Goal: Unclear

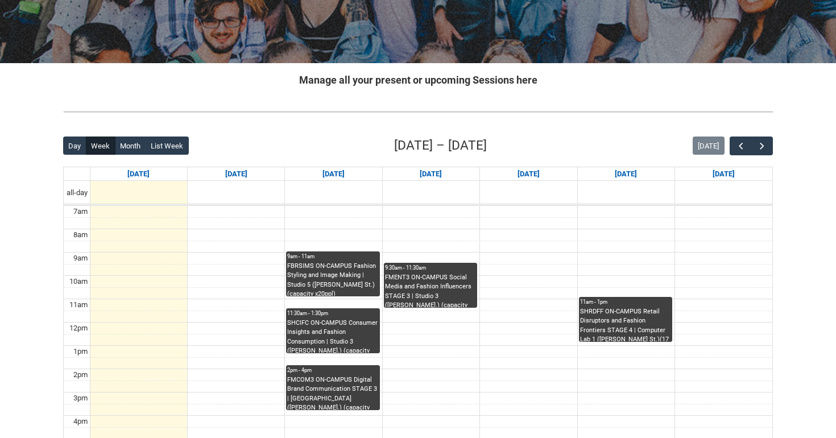
scroll to position [164, 0]
click at [767, 148] on span "button" at bounding box center [761, 146] width 11 height 11
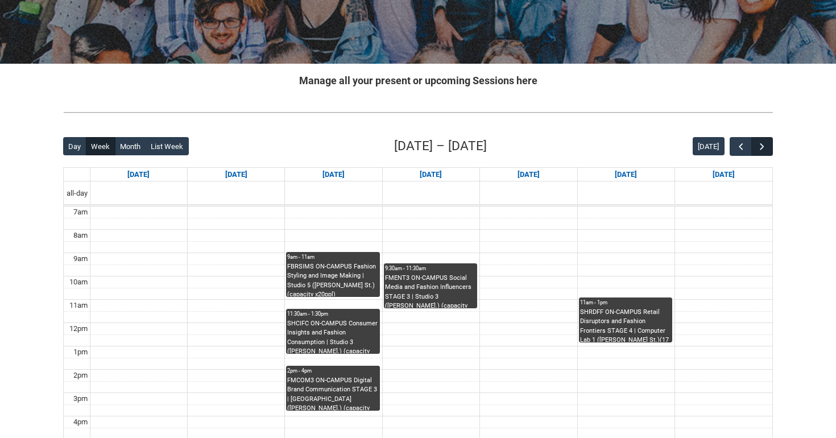
click at [767, 148] on span "button" at bounding box center [761, 146] width 11 height 11
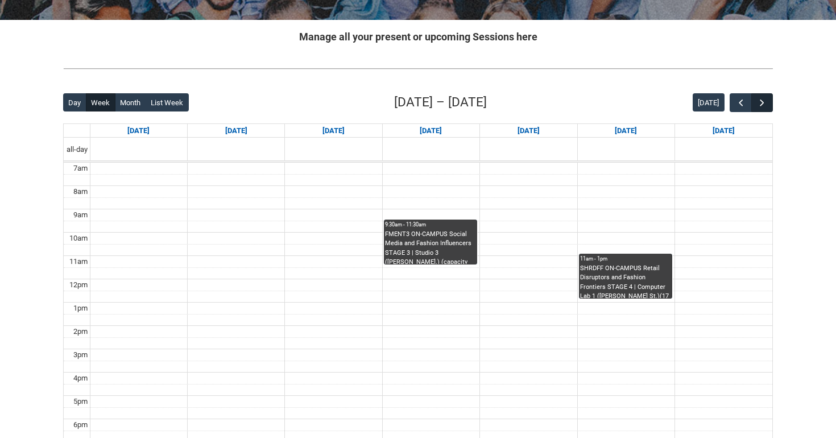
scroll to position [206, 0]
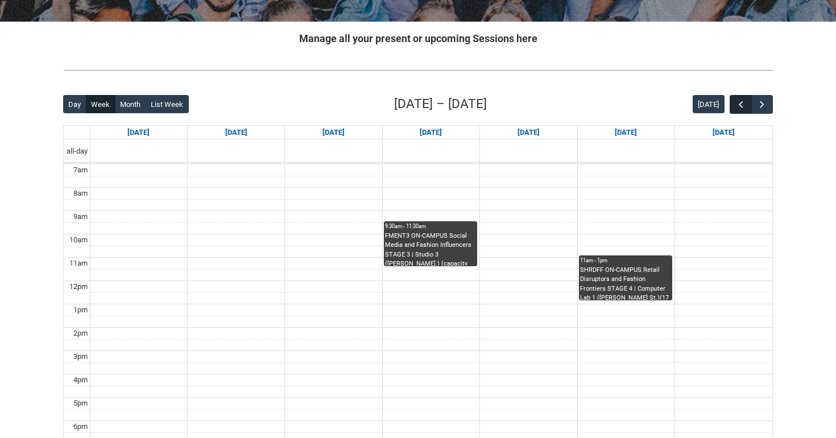
click at [743, 106] on span "button" at bounding box center [740, 104] width 11 height 11
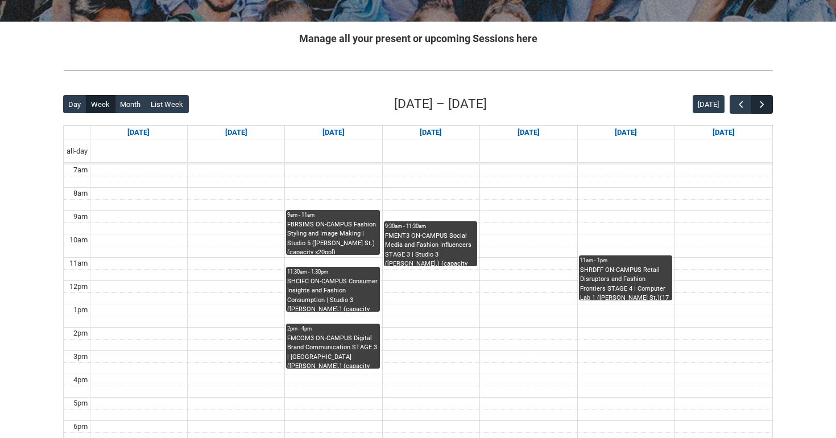
click at [756, 101] on span "button" at bounding box center [761, 104] width 11 height 11
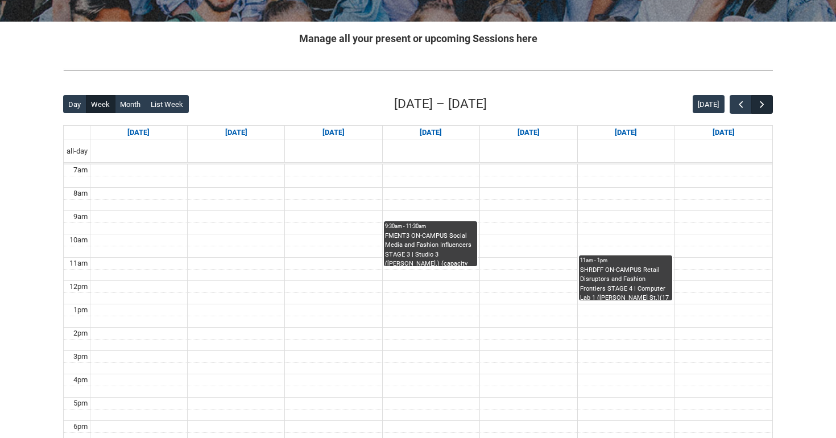
click at [768, 104] on button "button" at bounding box center [762, 104] width 22 height 19
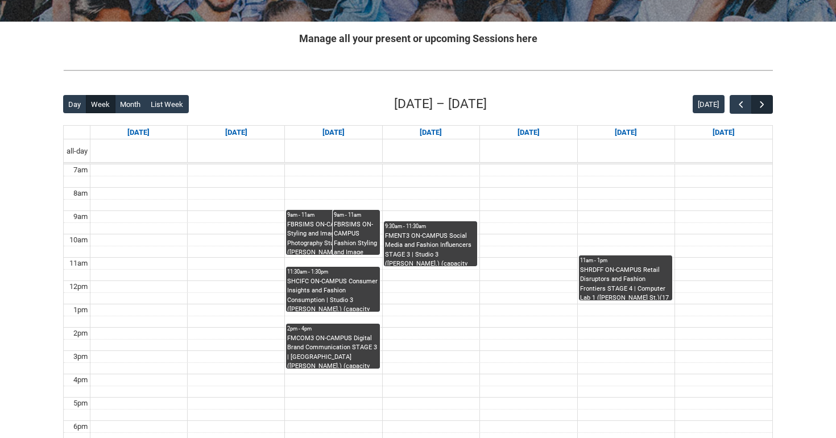
click at [768, 104] on button "button" at bounding box center [762, 104] width 22 height 19
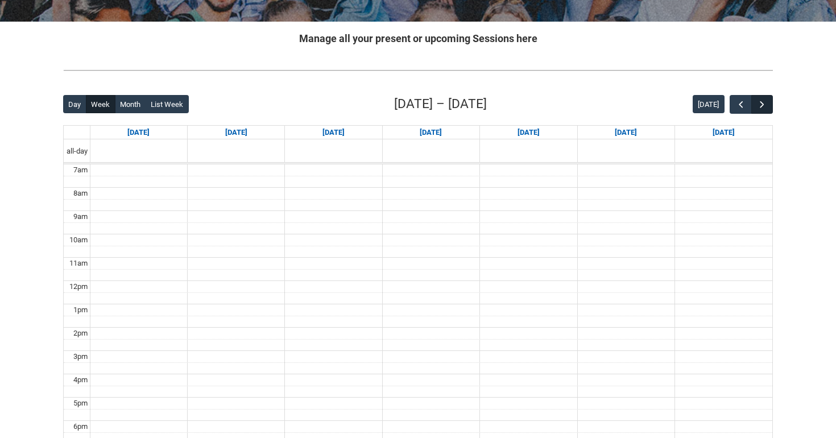
click at [768, 104] on button "button" at bounding box center [762, 104] width 22 height 19
click at [741, 101] on span "button" at bounding box center [740, 104] width 11 height 11
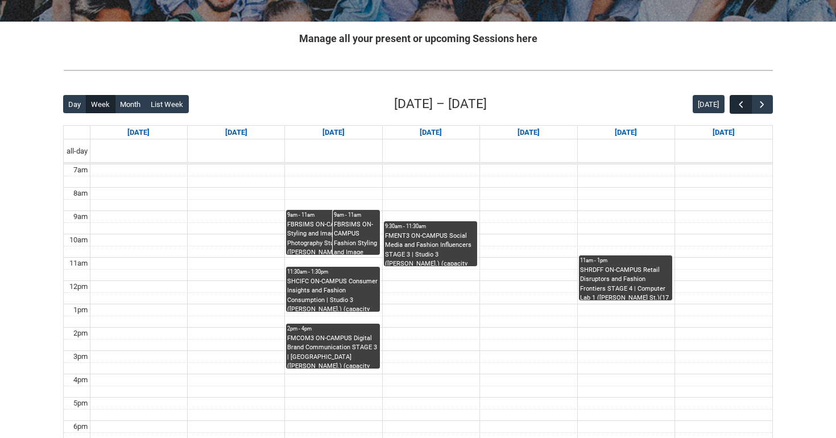
click at [741, 101] on span "button" at bounding box center [740, 104] width 11 height 11
click at [741, 102] on span "button" at bounding box center [740, 104] width 11 height 11
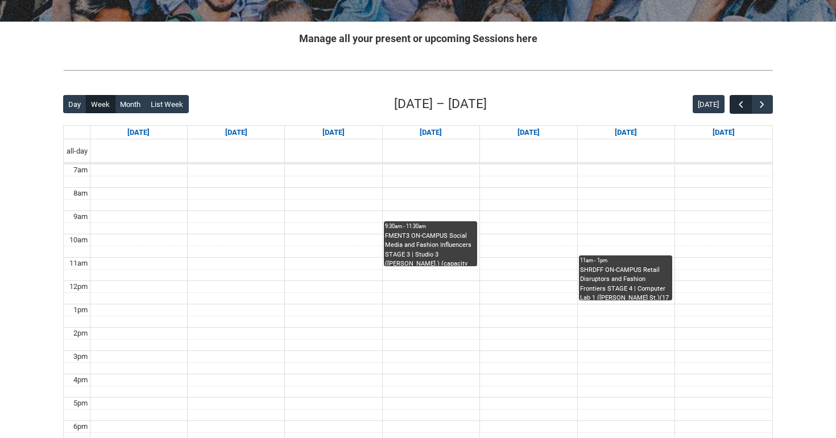
click at [741, 102] on span "button" at bounding box center [740, 104] width 11 height 11
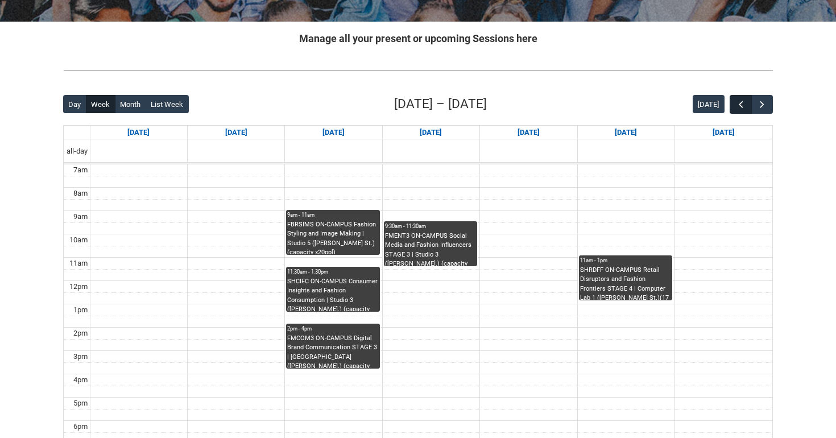
click at [741, 101] on span "button" at bounding box center [740, 104] width 11 height 11
click at [767, 105] on span "button" at bounding box center [761, 104] width 11 height 11
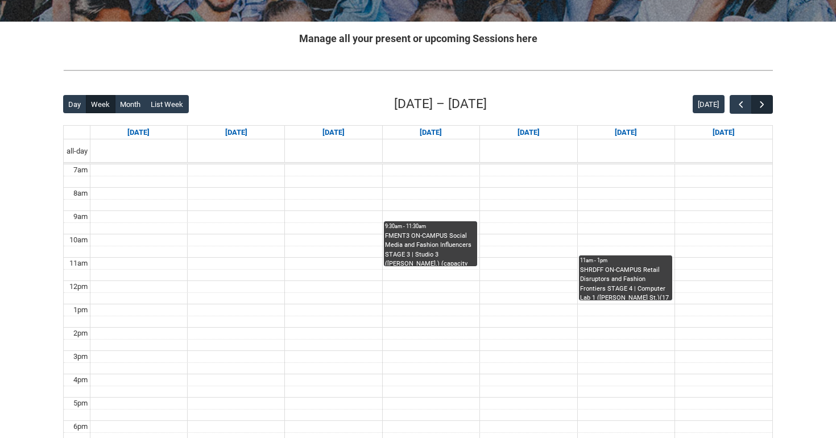
click at [767, 105] on span "button" at bounding box center [761, 104] width 11 height 11
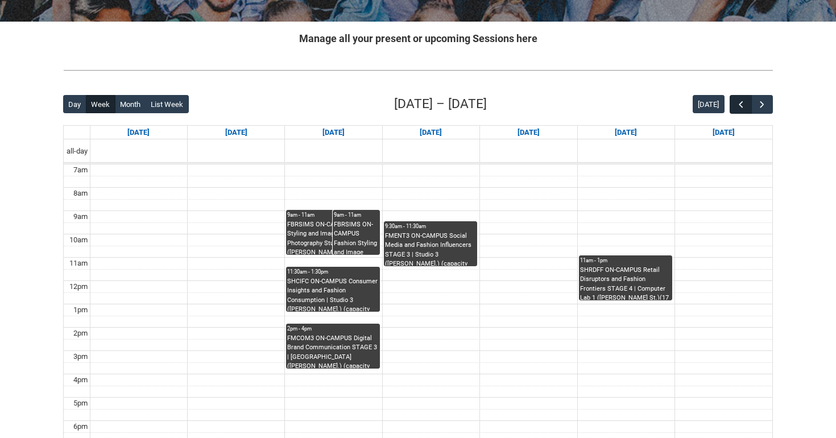
click at [742, 101] on span "button" at bounding box center [740, 104] width 11 height 11
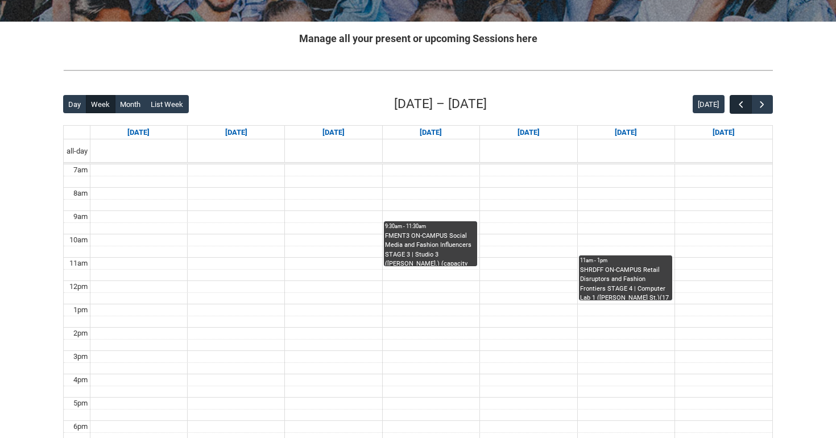
click at [736, 98] on button "button" at bounding box center [741, 104] width 22 height 19
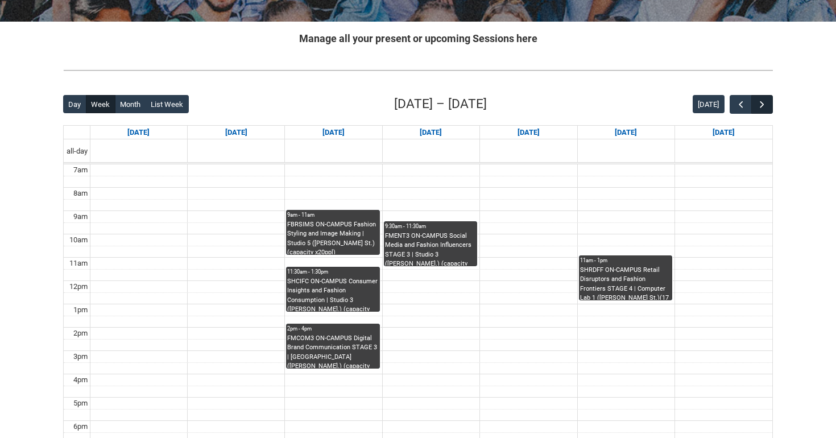
click at [758, 104] on span "button" at bounding box center [761, 104] width 11 height 11
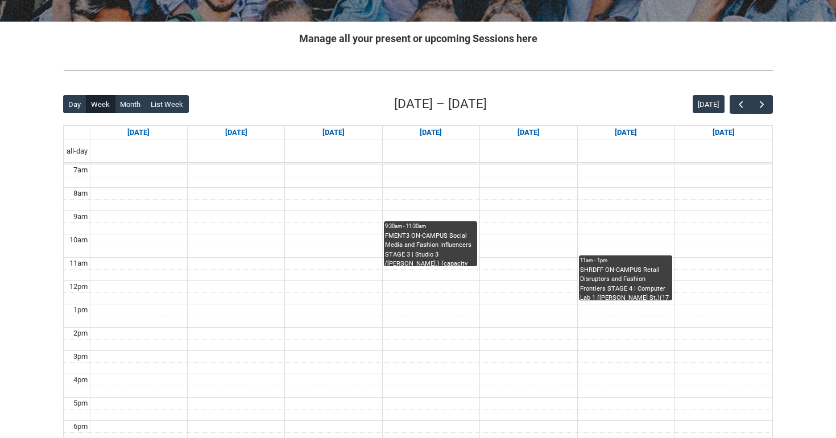
click at [354, 205] on td at bounding box center [431, 205] width 682 height 12
click at [738, 108] on span "button" at bounding box center [740, 104] width 11 height 11
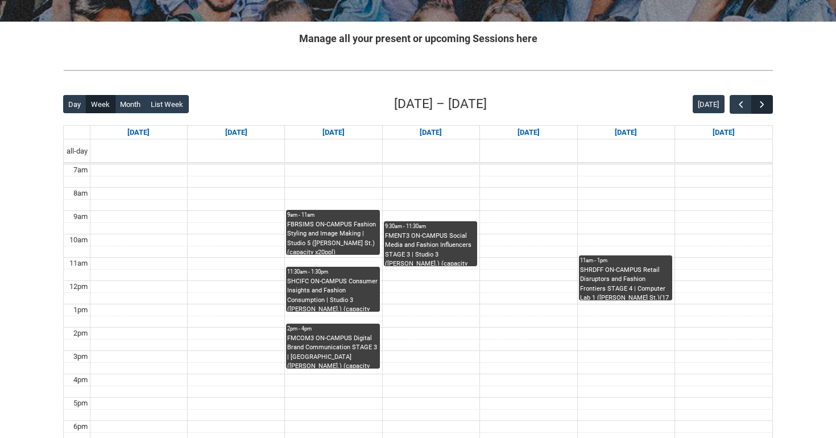
click at [764, 105] on span "button" at bounding box center [761, 104] width 11 height 11
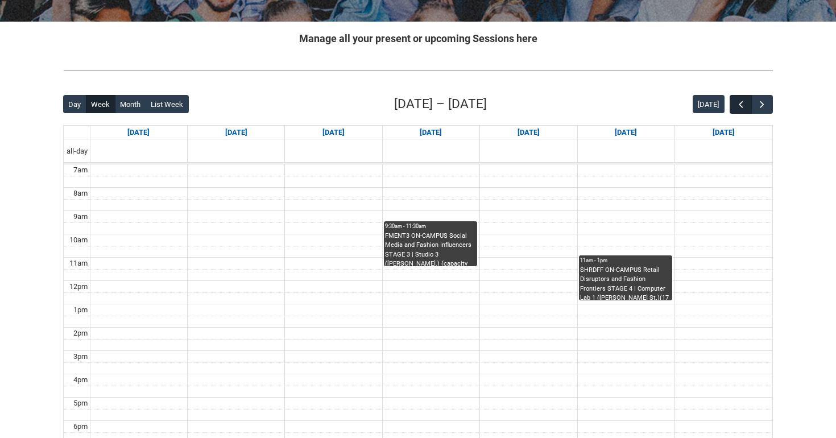
click at [743, 103] on span "button" at bounding box center [740, 104] width 11 height 11
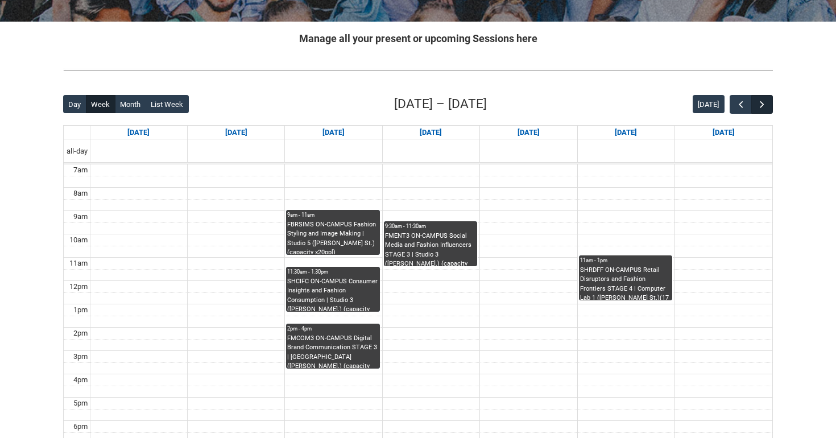
click at [764, 100] on span "button" at bounding box center [761, 104] width 11 height 11
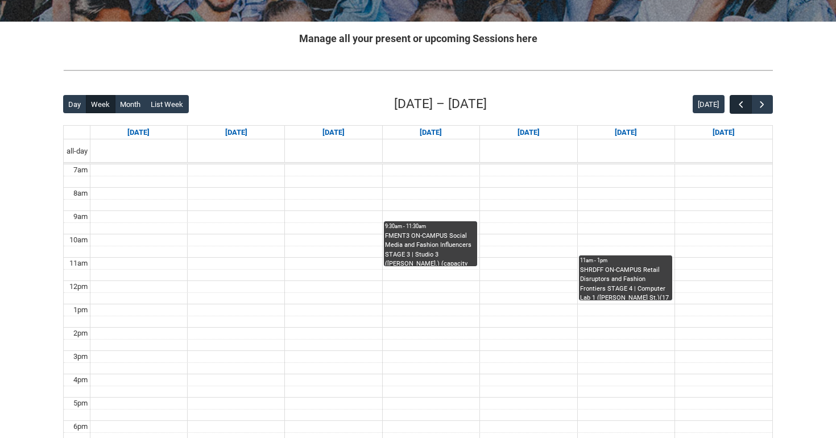
click at [738, 103] on span "button" at bounding box center [740, 104] width 11 height 11
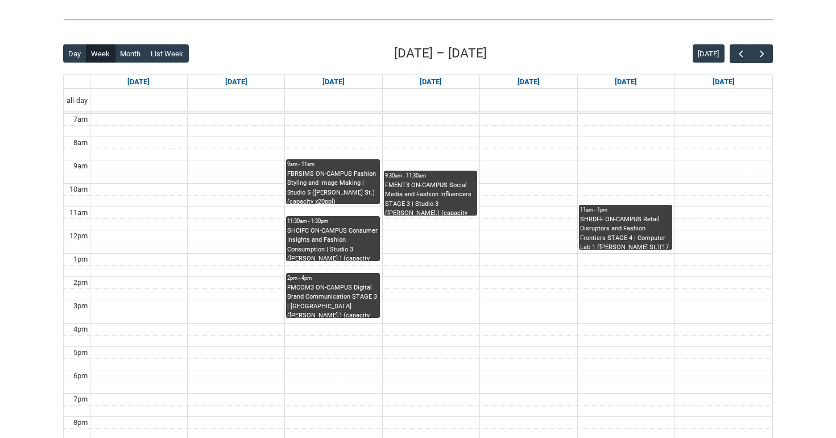
scroll to position [256, 0]
click at [758, 57] on span "button" at bounding box center [761, 53] width 11 height 11
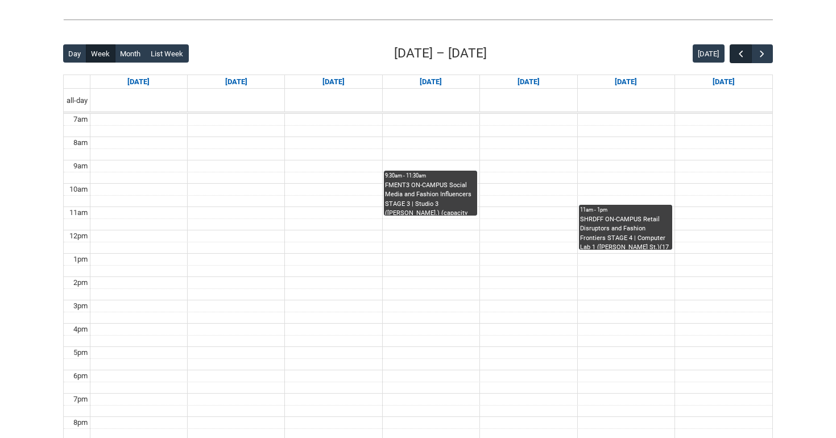
click at [741, 50] on span "button" at bounding box center [740, 53] width 11 height 11
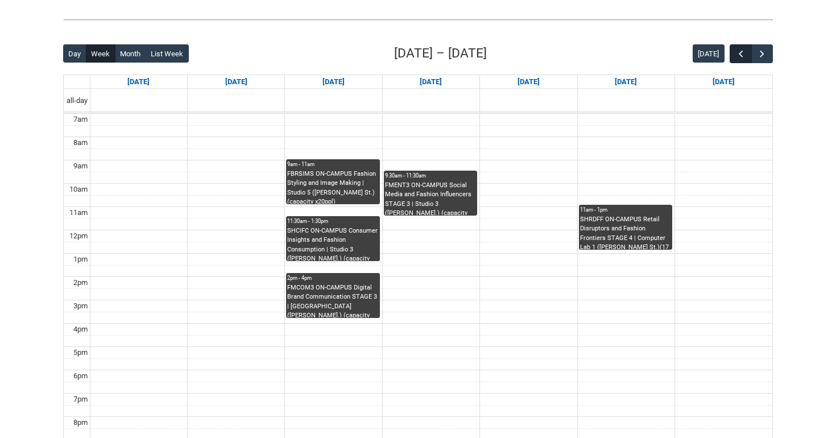
click at [741, 51] on span "button" at bounding box center [740, 53] width 11 height 11
click at [764, 51] on span "button" at bounding box center [761, 53] width 11 height 11
click at [757, 57] on span "button" at bounding box center [761, 53] width 11 height 11
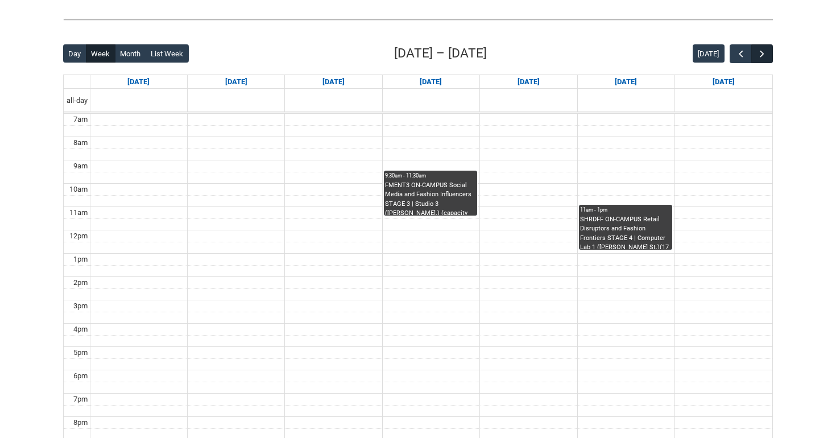
click at [759, 50] on span "button" at bounding box center [761, 53] width 11 height 11
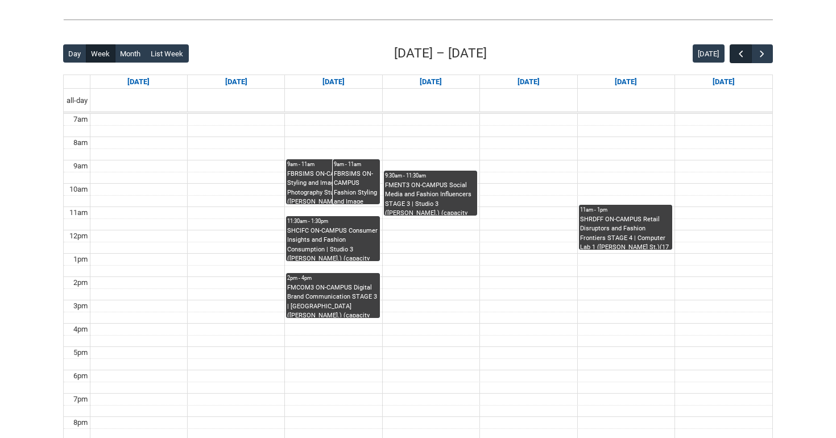
click at [739, 51] on span "button" at bounding box center [740, 53] width 11 height 11
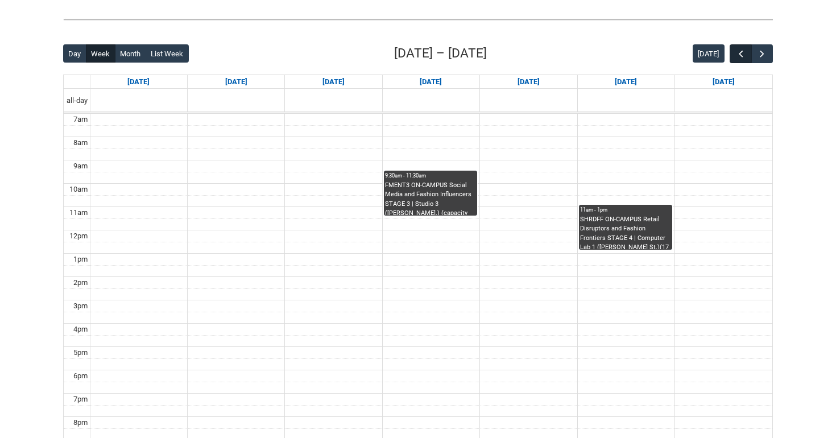
click at [739, 52] on span "button" at bounding box center [740, 53] width 11 height 11
